Goal: Task Accomplishment & Management: Use online tool/utility

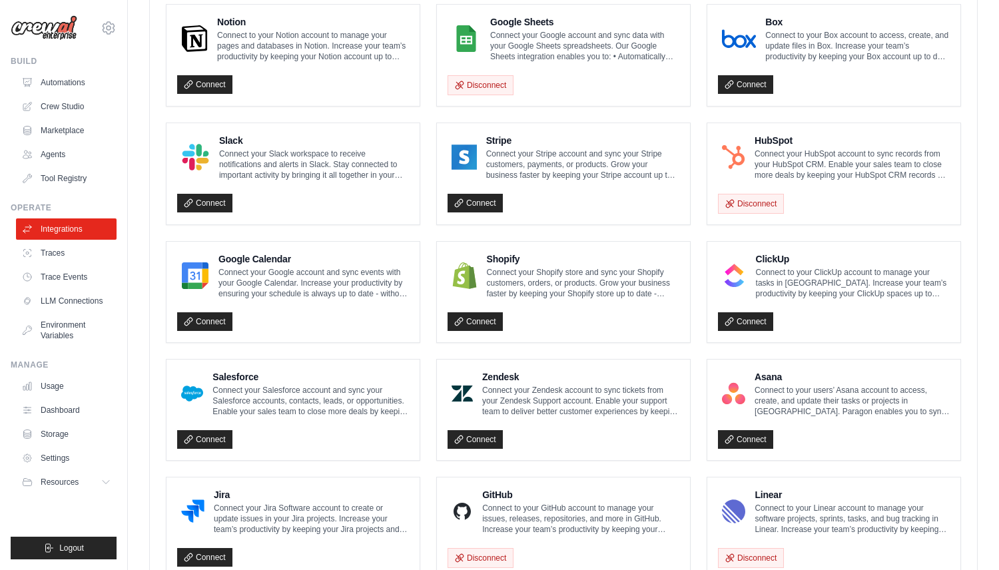
scroll to position [396, 0]
click at [78, 101] on link "Crew Studio" at bounding box center [67, 106] width 101 height 21
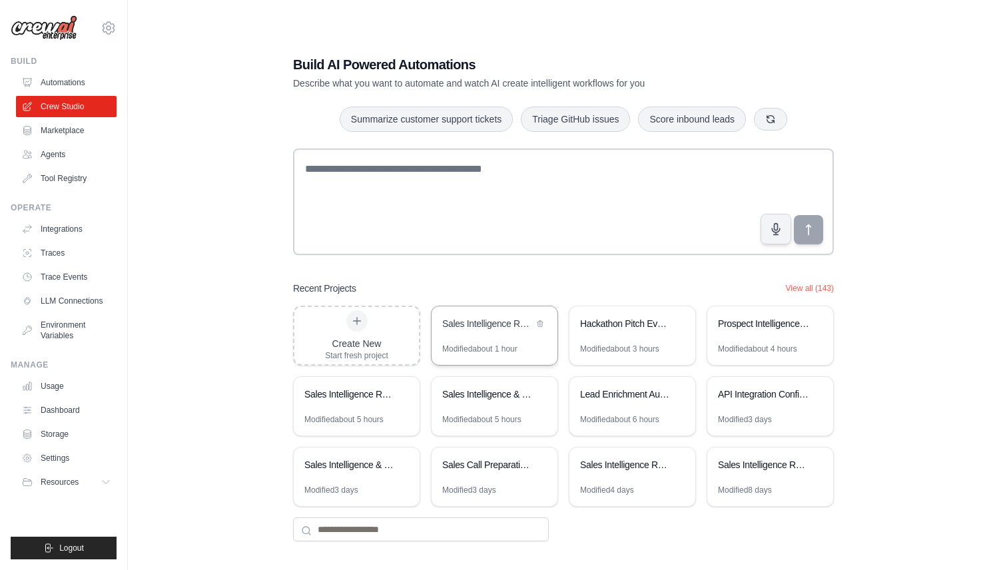
click at [473, 338] on div "Sales Intelligence Research Automation" at bounding box center [494, 324] width 126 height 37
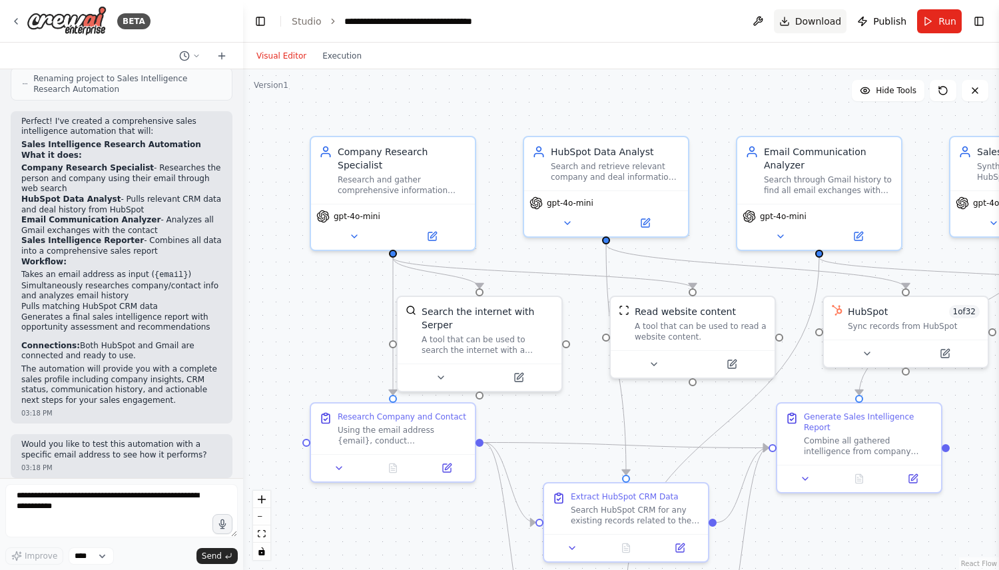
scroll to position [1166, 0]
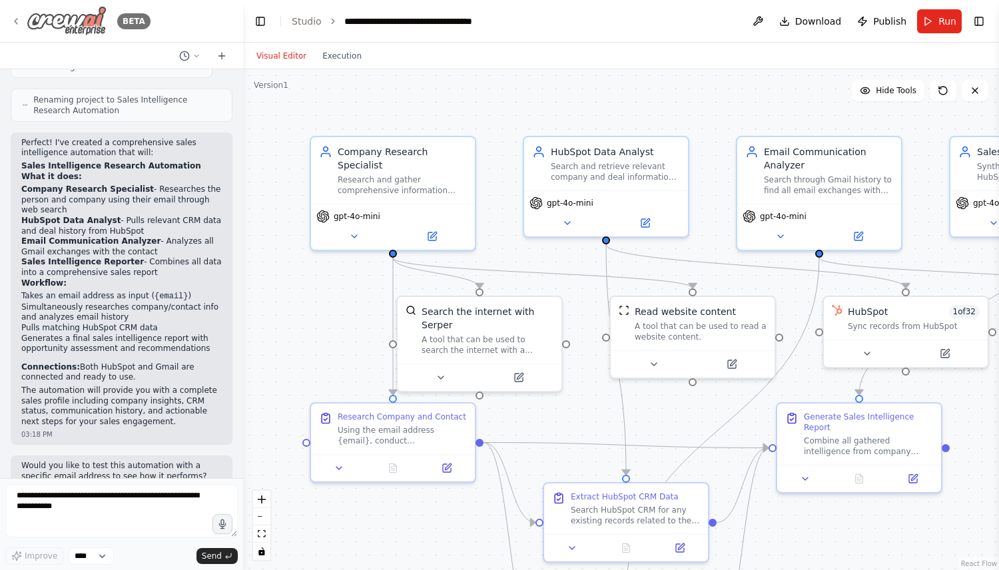
click at [19, 19] on icon at bounding box center [16, 21] width 11 height 11
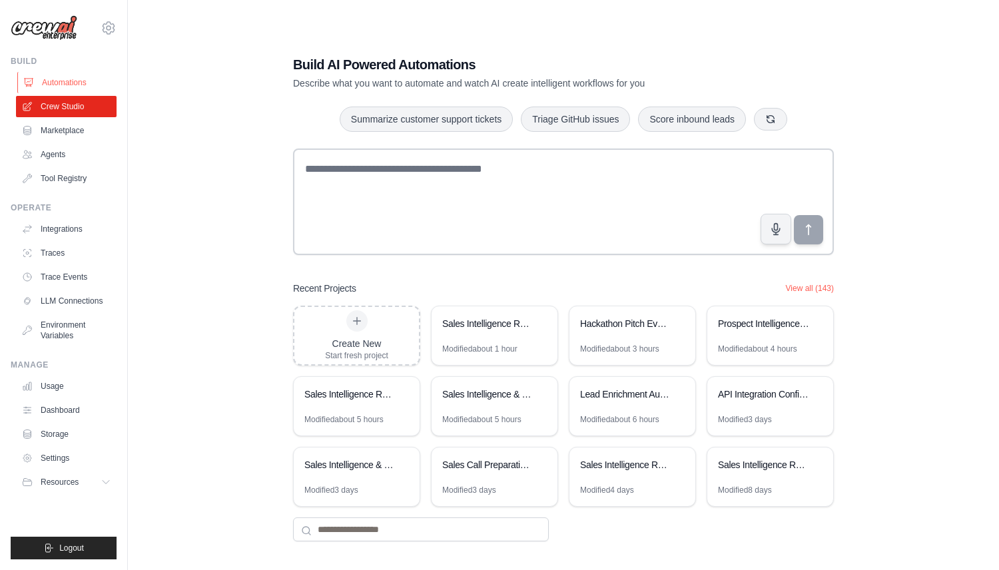
click at [55, 78] on link "Automations" at bounding box center [67, 82] width 101 height 21
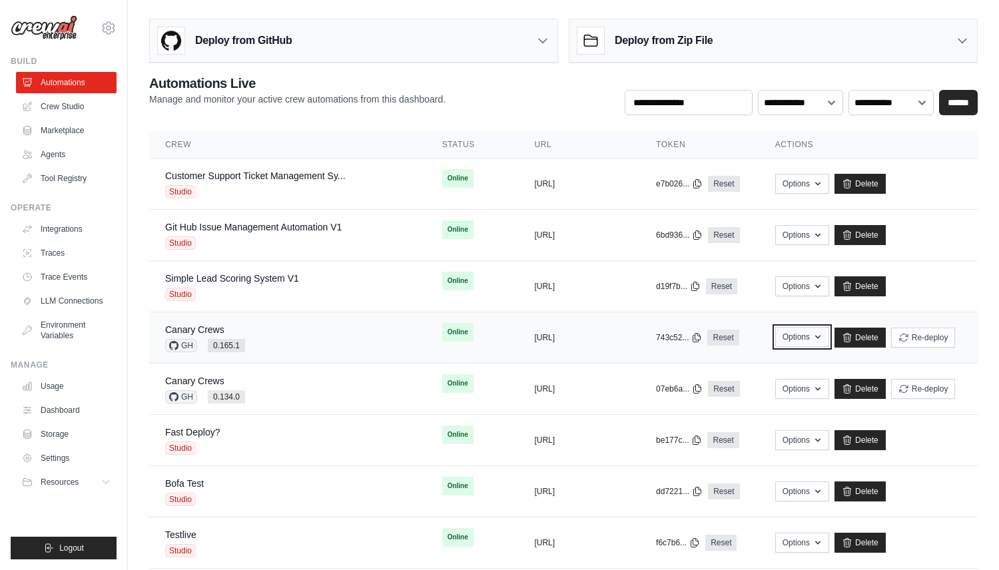
click at [793, 338] on button "Options" at bounding box center [802, 337] width 54 height 20
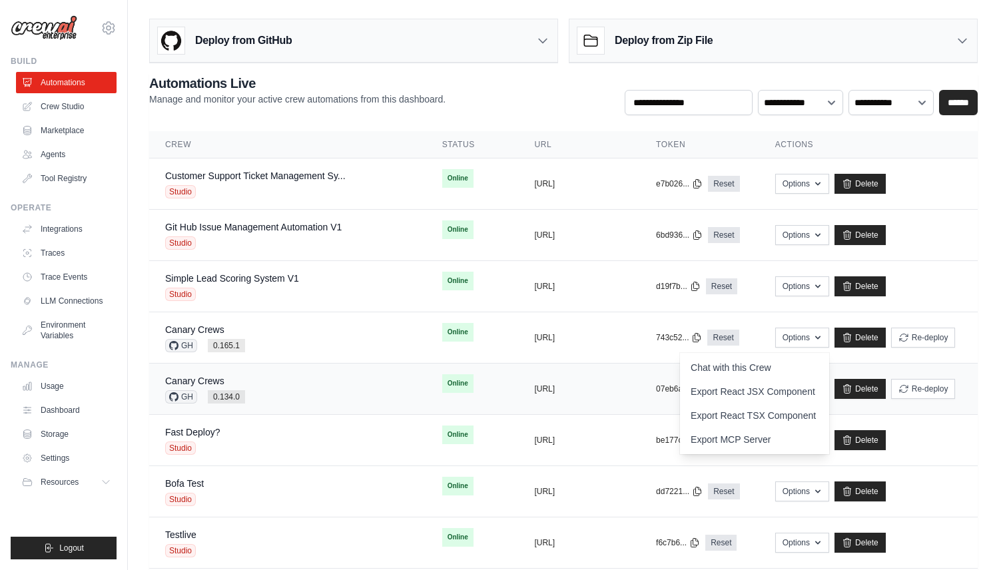
click at [247, 370] on td "Canary [PERSON_NAME] 0.134.0" at bounding box center [287, 389] width 277 height 51
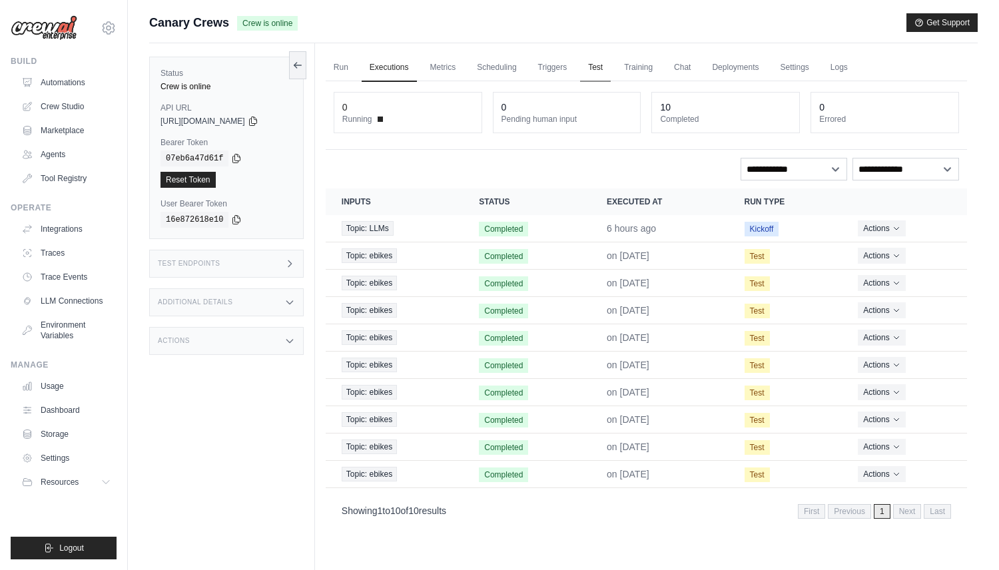
click at [594, 64] on link "Test" at bounding box center [595, 68] width 31 height 28
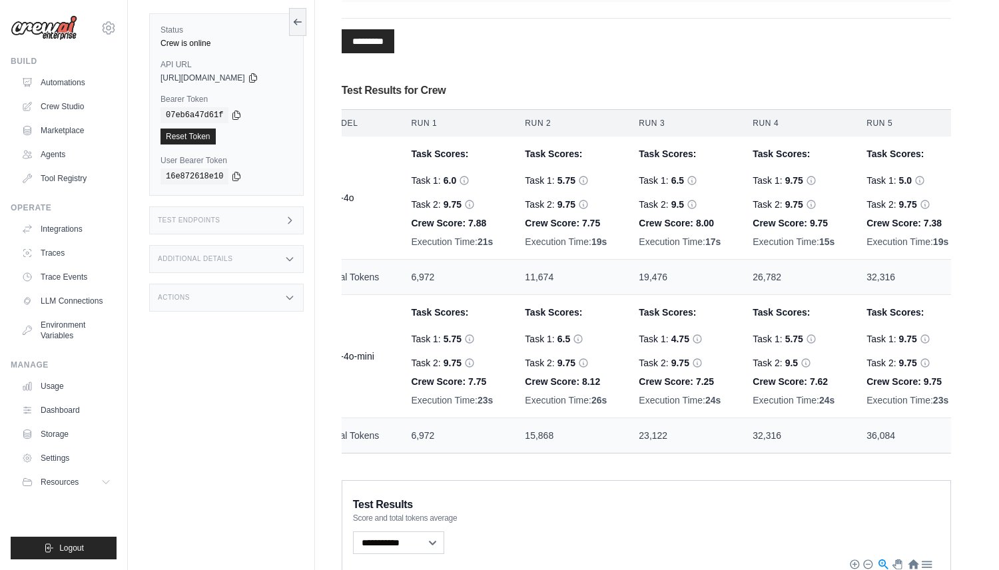
scroll to position [0, 17]
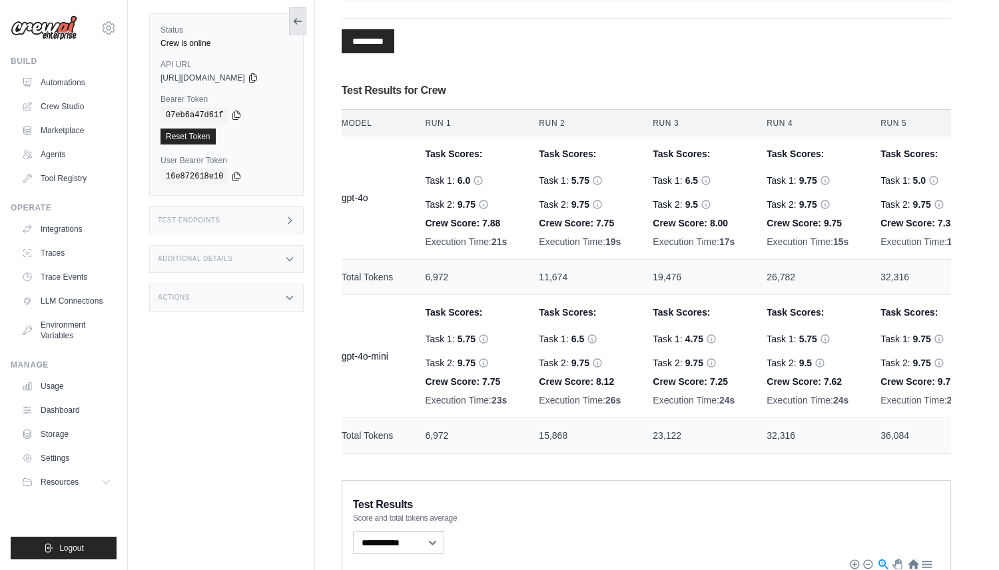
click at [297, 18] on icon at bounding box center [297, 21] width 11 height 11
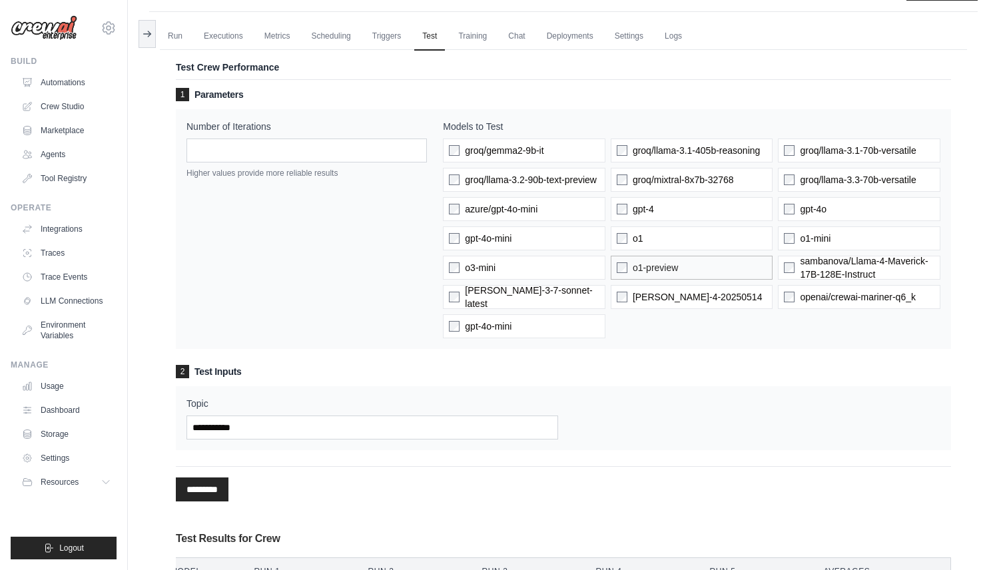
scroll to position [29, 0]
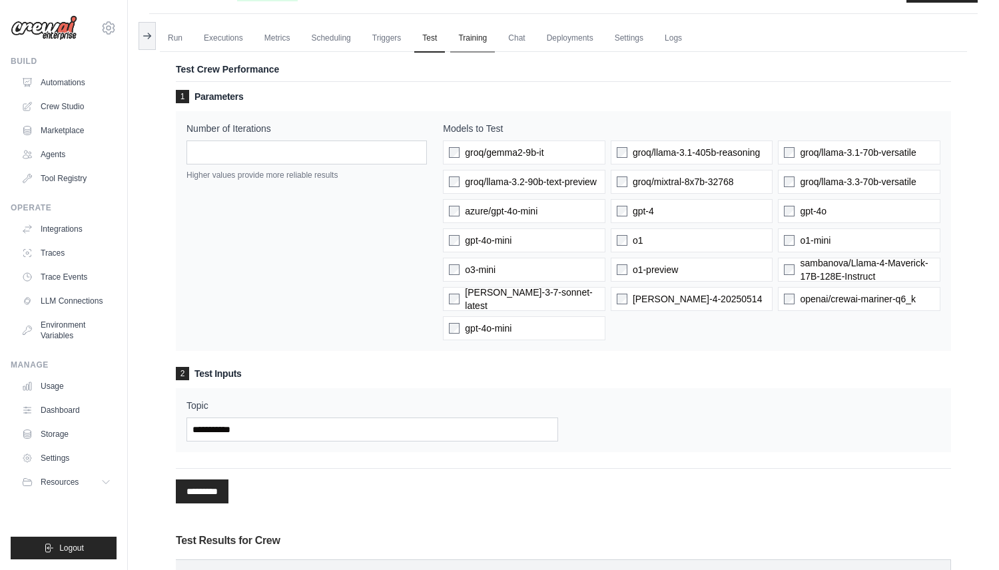
click at [477, 41] on link "Training" at bounding box center [472, 39] width 45 height 28
